Goal: Transaction & Acquisition: Purchase product/service

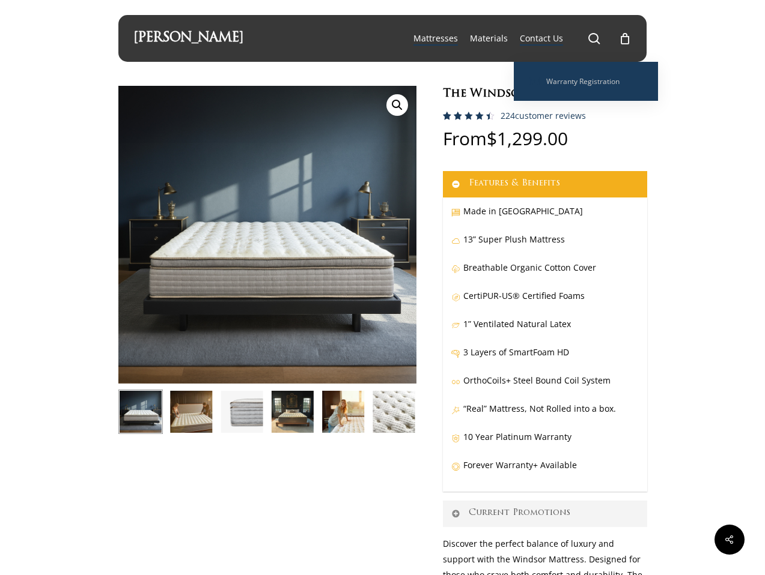
click at [594, 33] on span "Main Menu" at bounding box center [594, 38] width 12 height 12
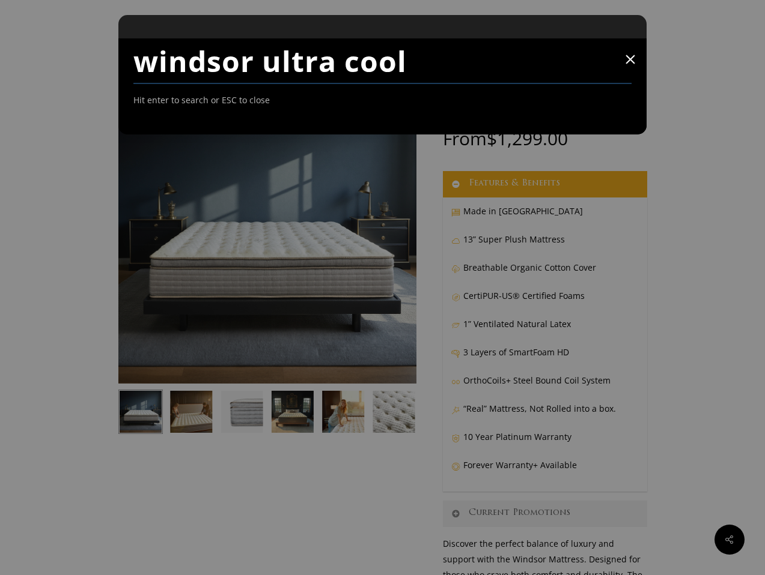
type input "windsor ultra cool"
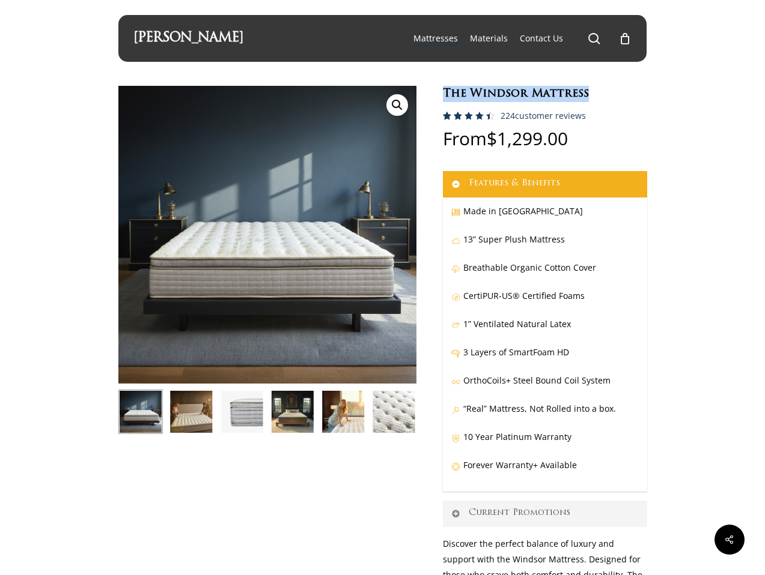
drag, startPoint x: 443, startPoint y: 89, endPoint x: 613, endPoint y: 93, distance: 169.4
click at [613, 93] on h1 "The Windsor Mattress" at bounding box center [545, 94] width 204 height 16
copy h1 "The Windsor Mattress"
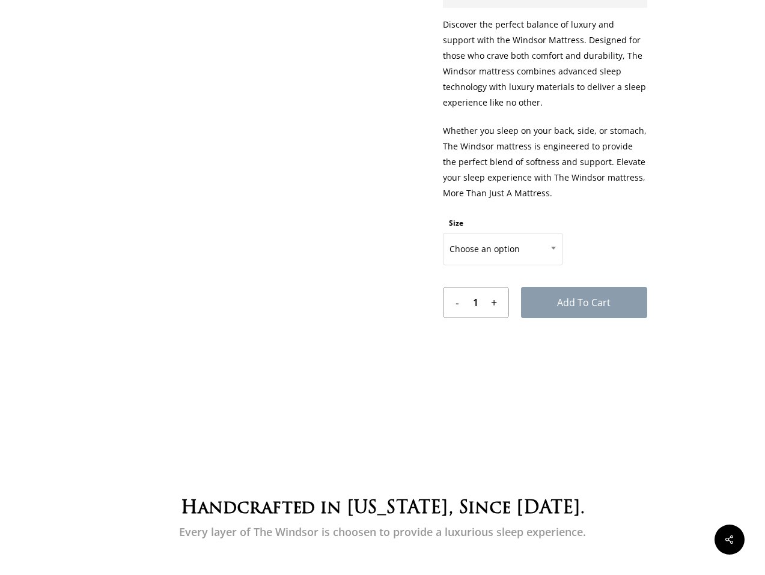
scroll to position [601, 0]
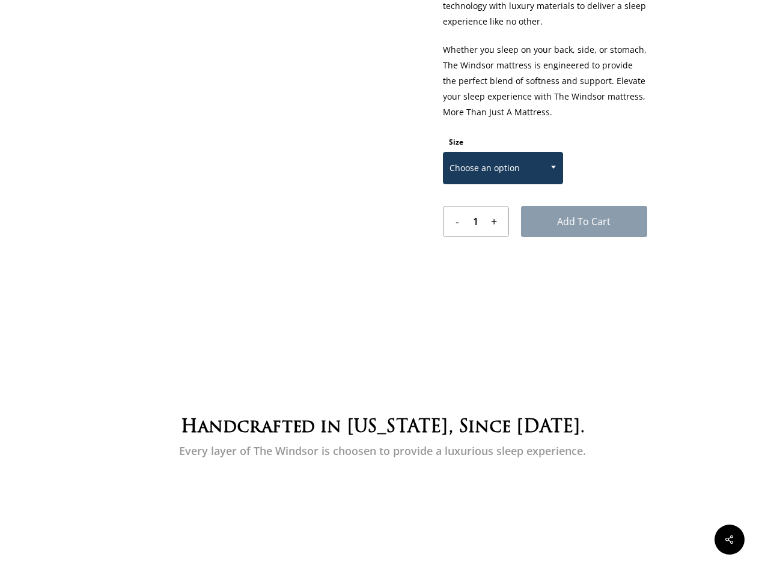
click at [547, 171] on span at bounding box center [553, 167] width 18 height 30
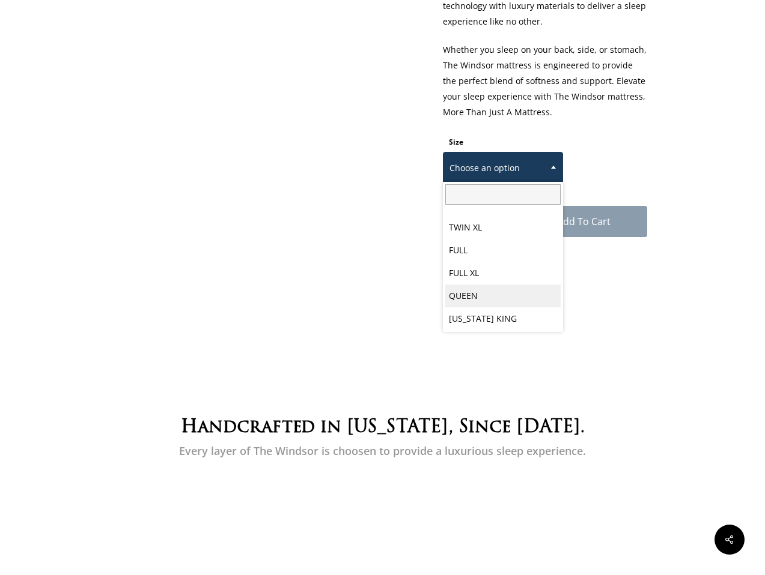
scroll to position [62, 0]
select select "EASTERN KING"
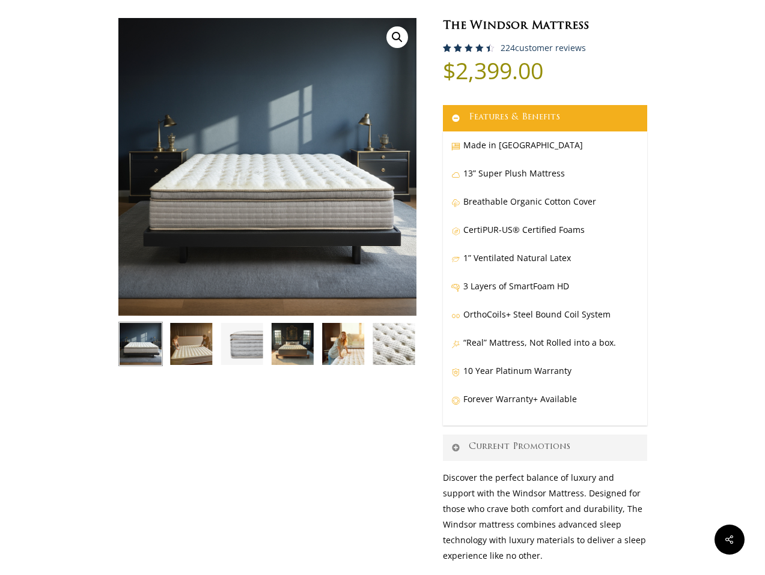
scroll to position [0, 0]
